Goal: Task Accomplishment & Management: Manage account settings

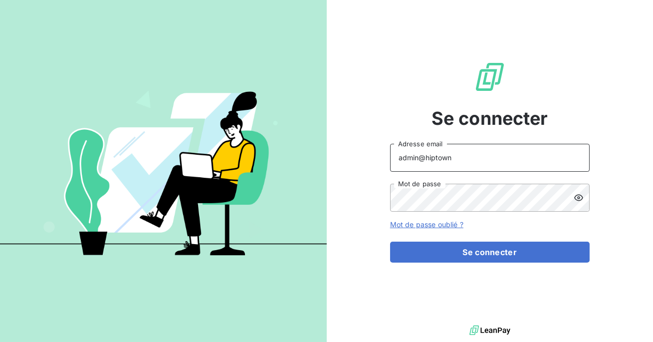
click at [463, 151] on input "admin@hiptown" at bounding box center [490, 158] width 200 height 28
click at [461, 155] on input "admin@hiptown" at bounding box center [490, 158] width 200 height 28
type input "admin@delidrinks"
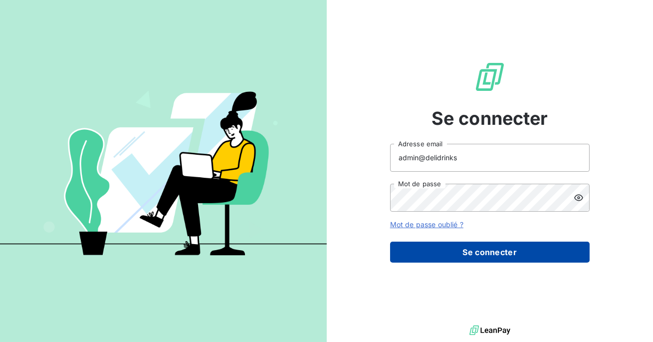
click at [465, 245] on button "Se connecter" at bounding box center [490, 251] width 200 height 21
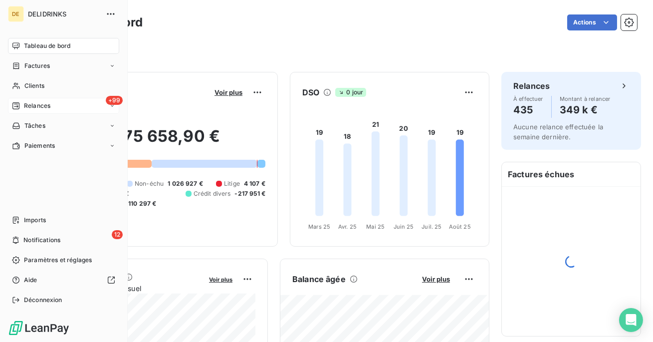
click at [23, 103] on div "Relances" at bounding box center [31, 105] width 38 height 9
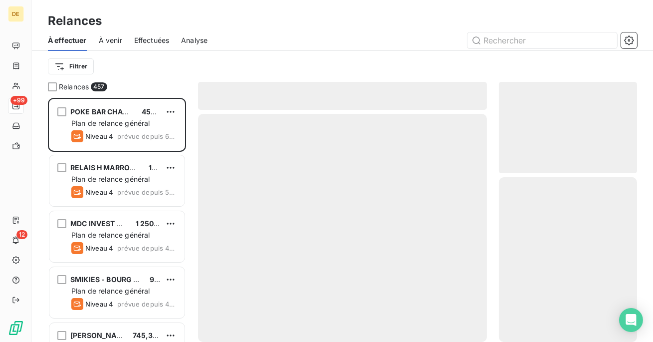
scroll to position [244, 138]
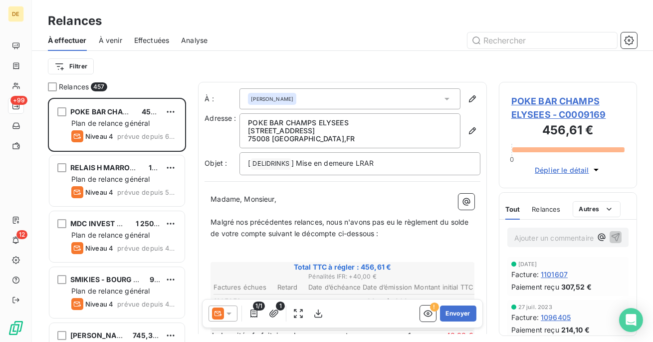
click at [166, 41] on span "Effectuées" at bounding box center [151, 40] width 35 height 10
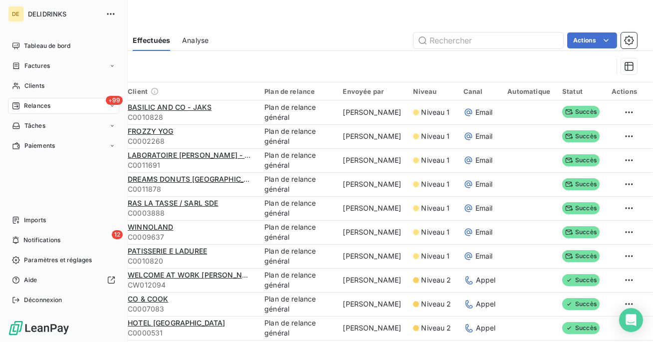
click at [23, 308] on div "DE DELIDRINKS Tableau de bord Factures Clients +99 Relances Tâches Paiements Im…" at bounding box center [64, 171] width 128 height 342
click at [27, 297] on span "Déconnexion" at bounding box center [43, 299] width 38 height 9
